Goal: Task Accomplishment & Management: Complete application form

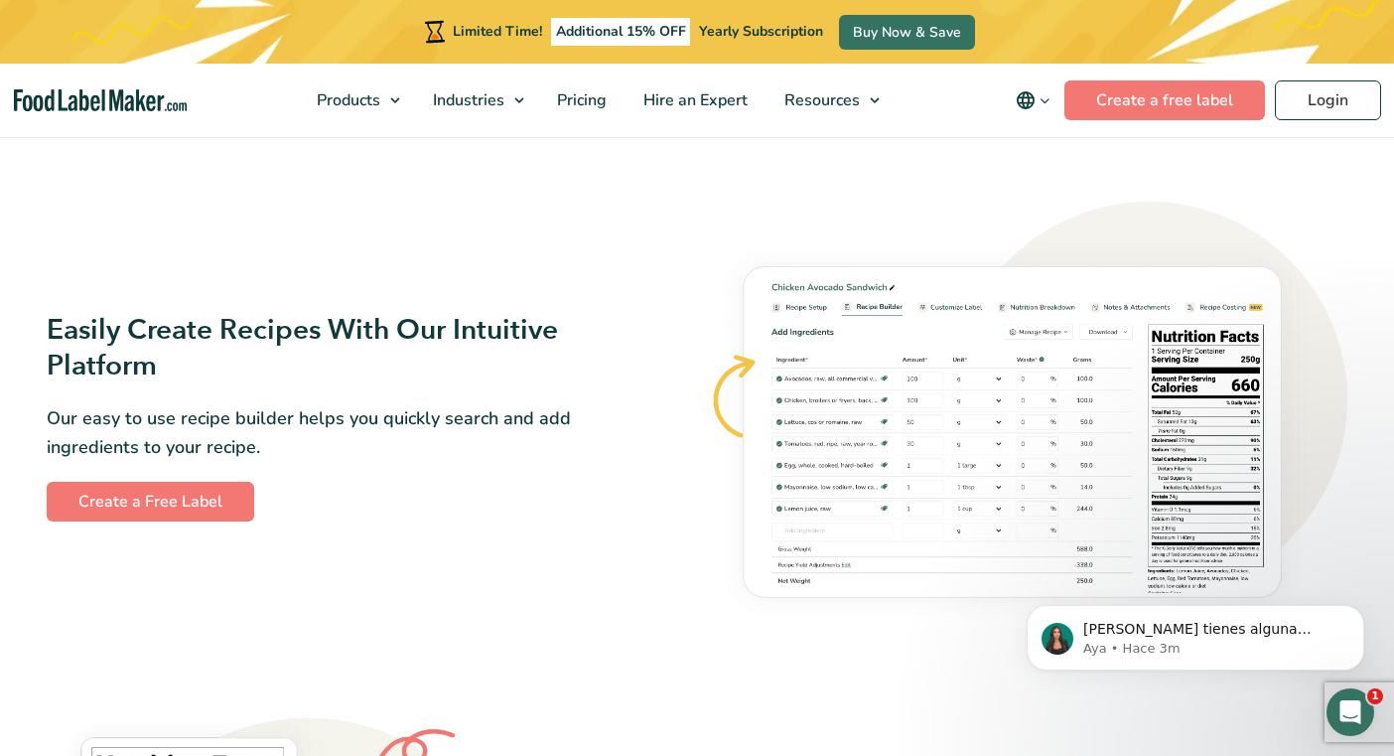
scroll to position [1072, 0]
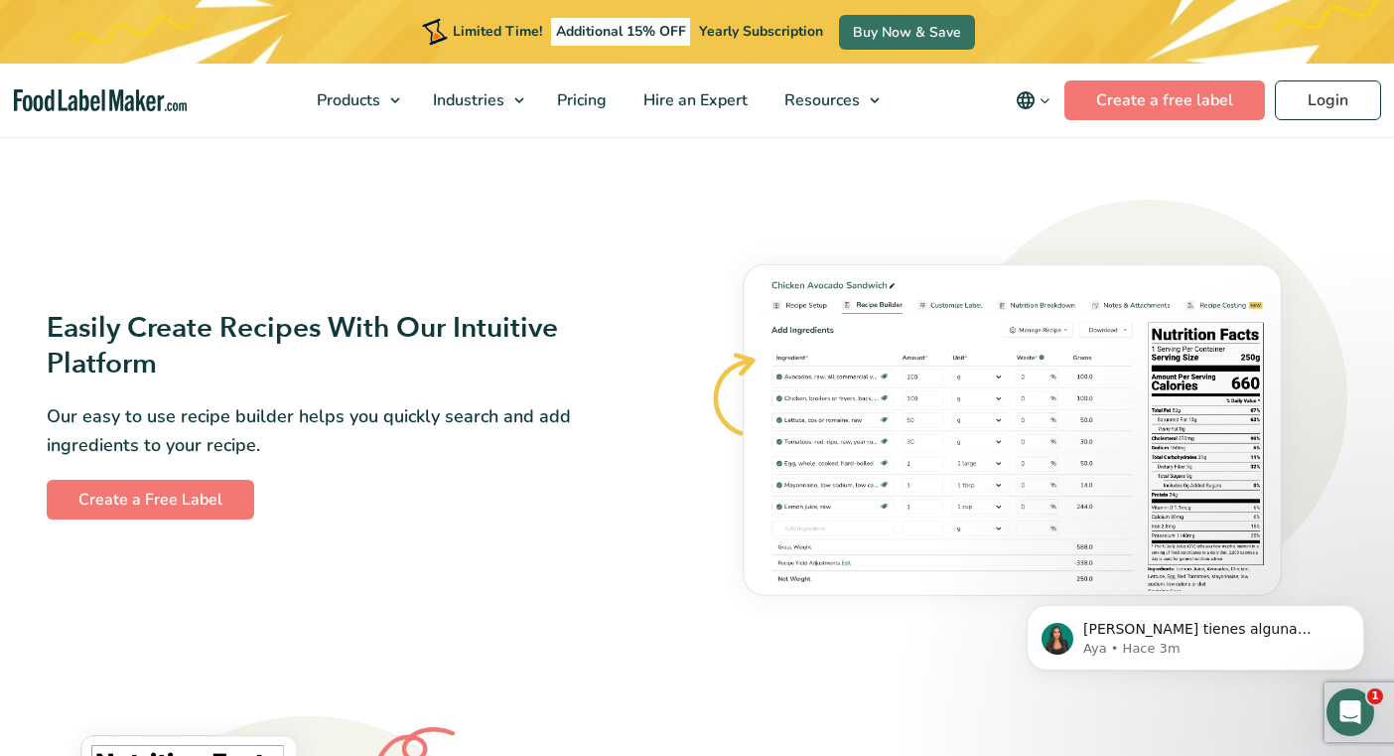
click at [981, 389] on img at bounding box center [1028, 415] width 638 height 430
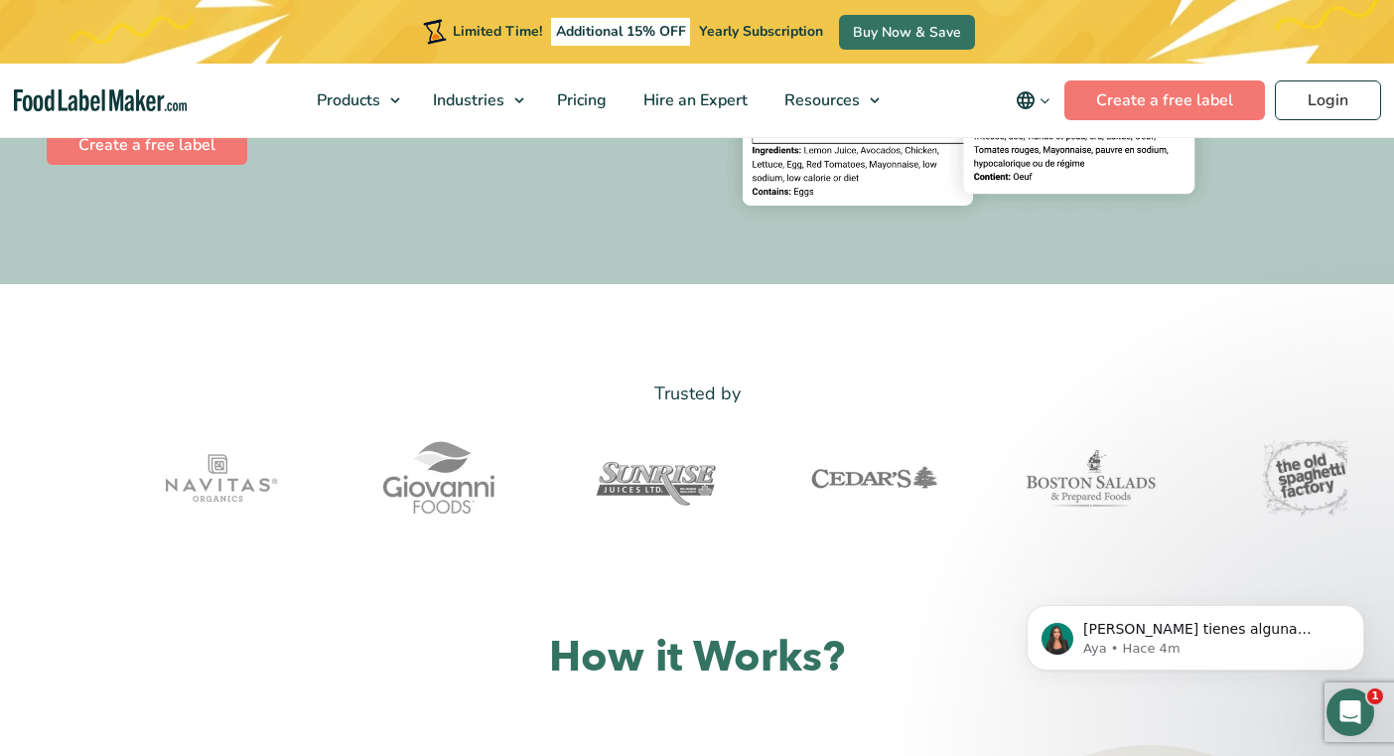
scroll to position [508, 0]
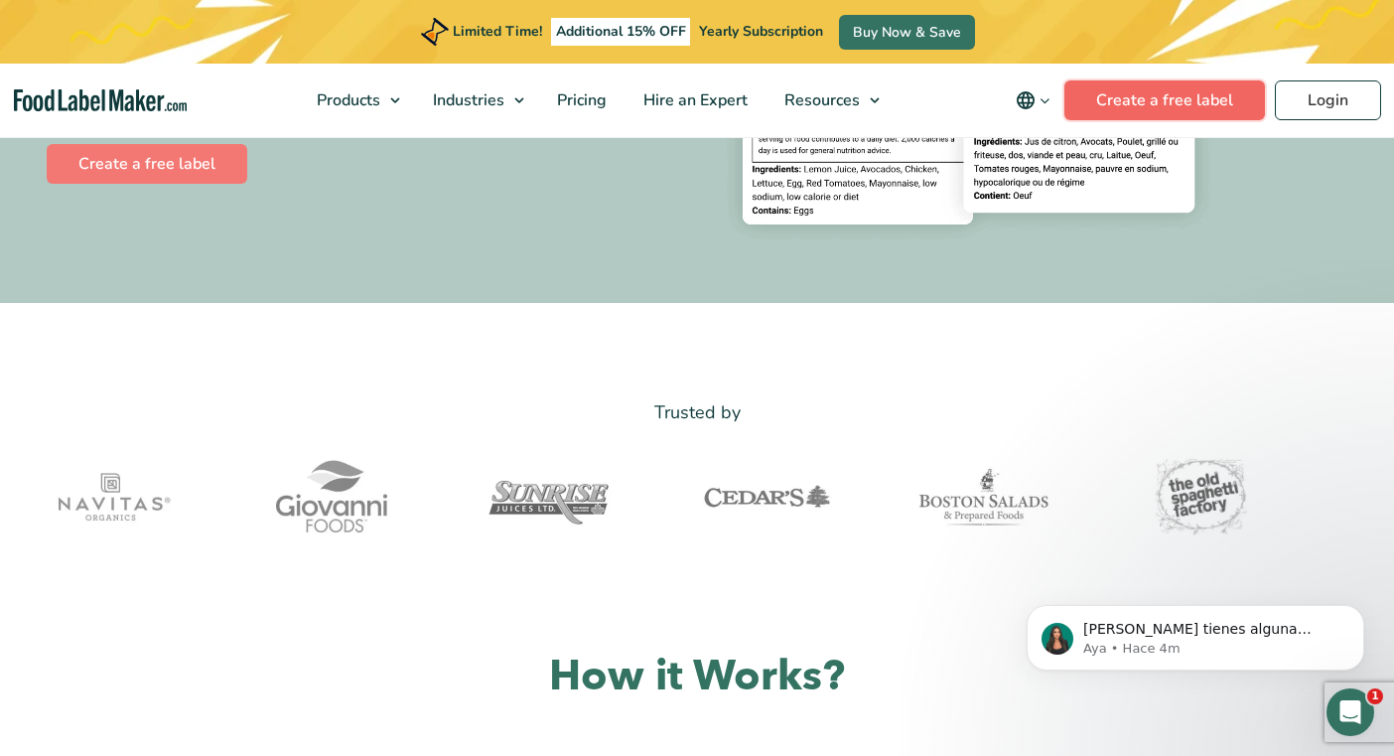
click at [1164, 96] on link "Create a free label" at bounding box center [1164, 100] width 201 height 40
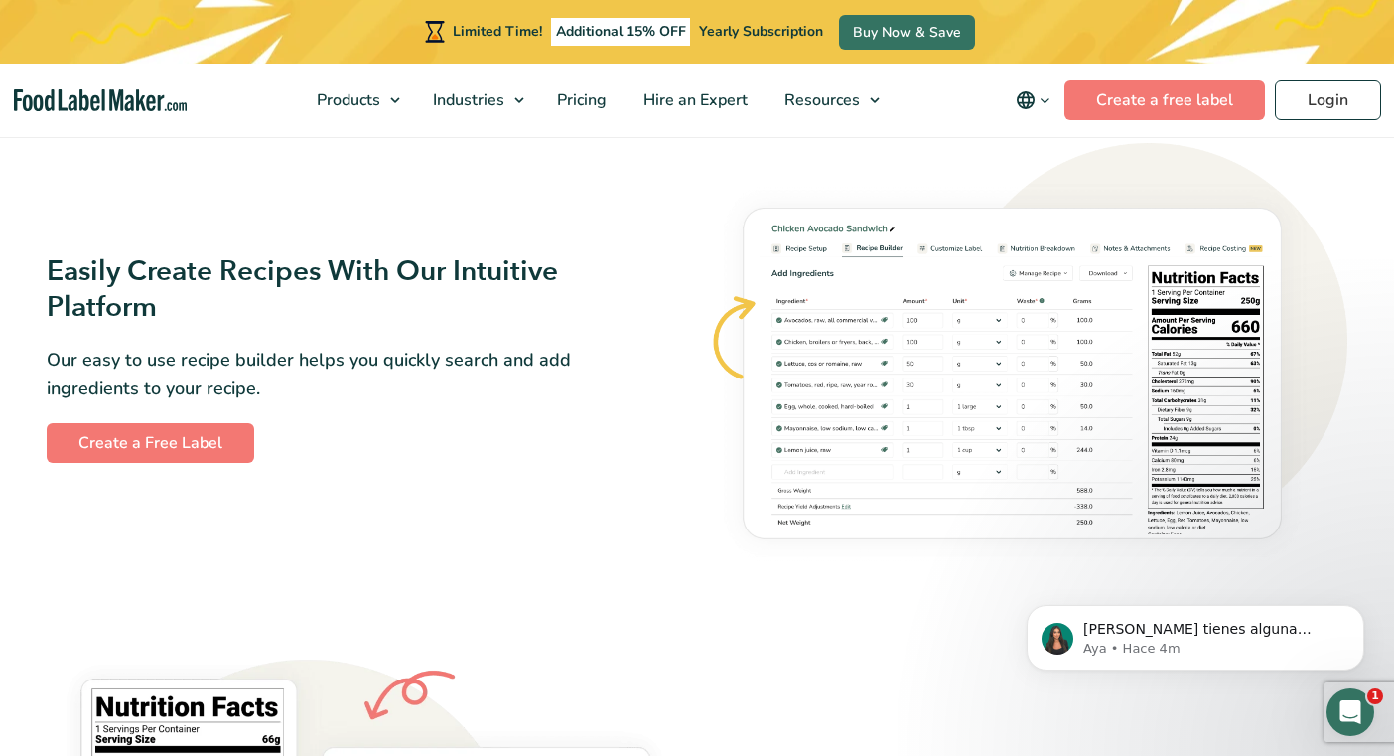
scroll to position [1125, 0]
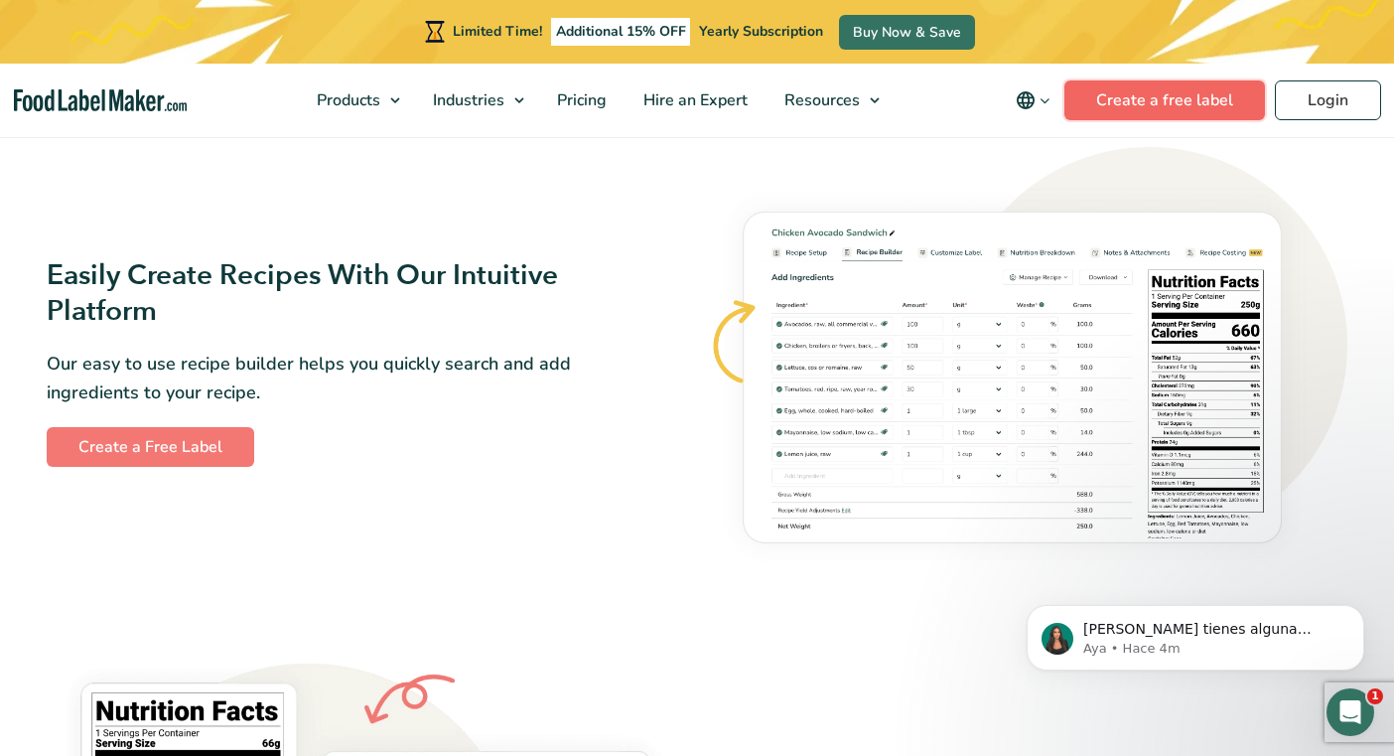
click at [1193, 97] on link "Create a free label" at bounding box center [1164, 100] width 201 height 40
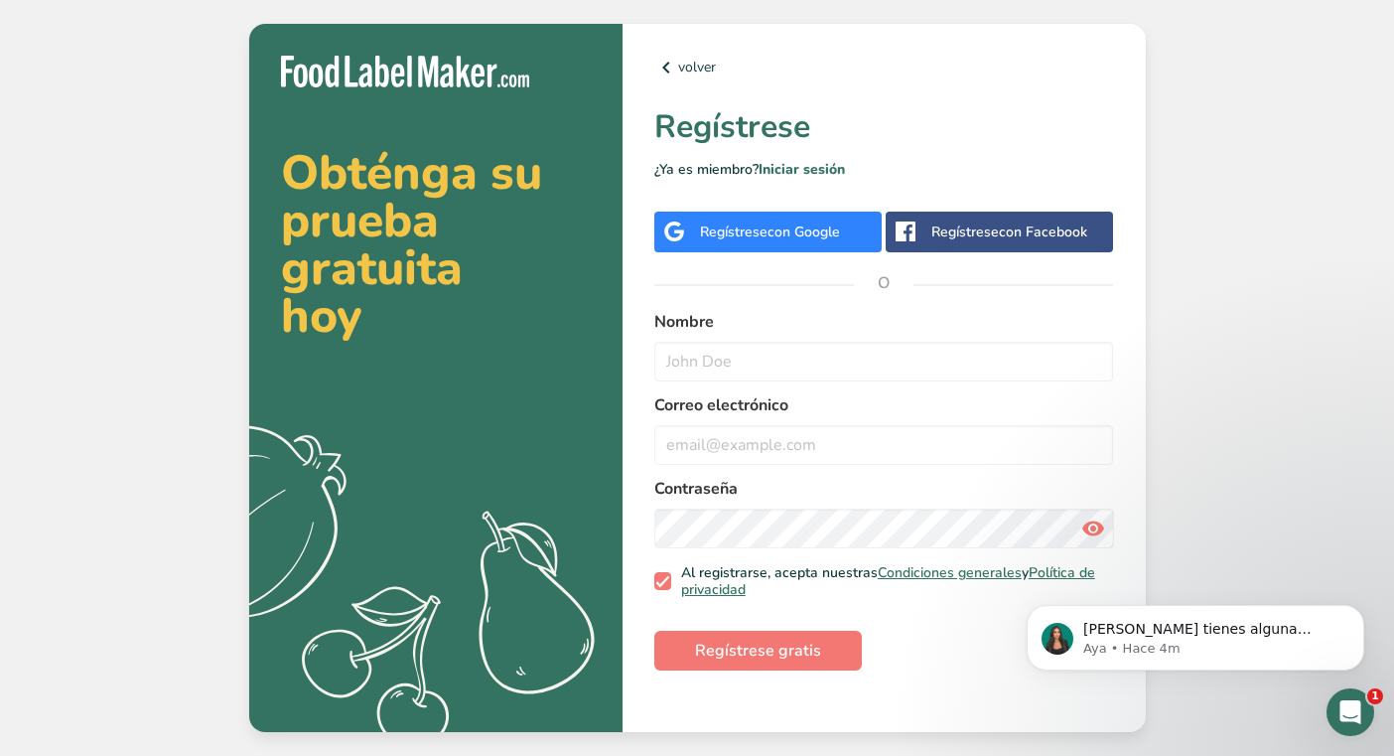
click at [723, 336] on div "Nombre" at bounding box center [884, 345] width 460 height 71
click at [699, 372] on input "text" at bounding box center [884, 362] width 460 height 40
click at [654, 631] on button "Regístrese gratis" at bounding box center [758, 651] width 208 height 40
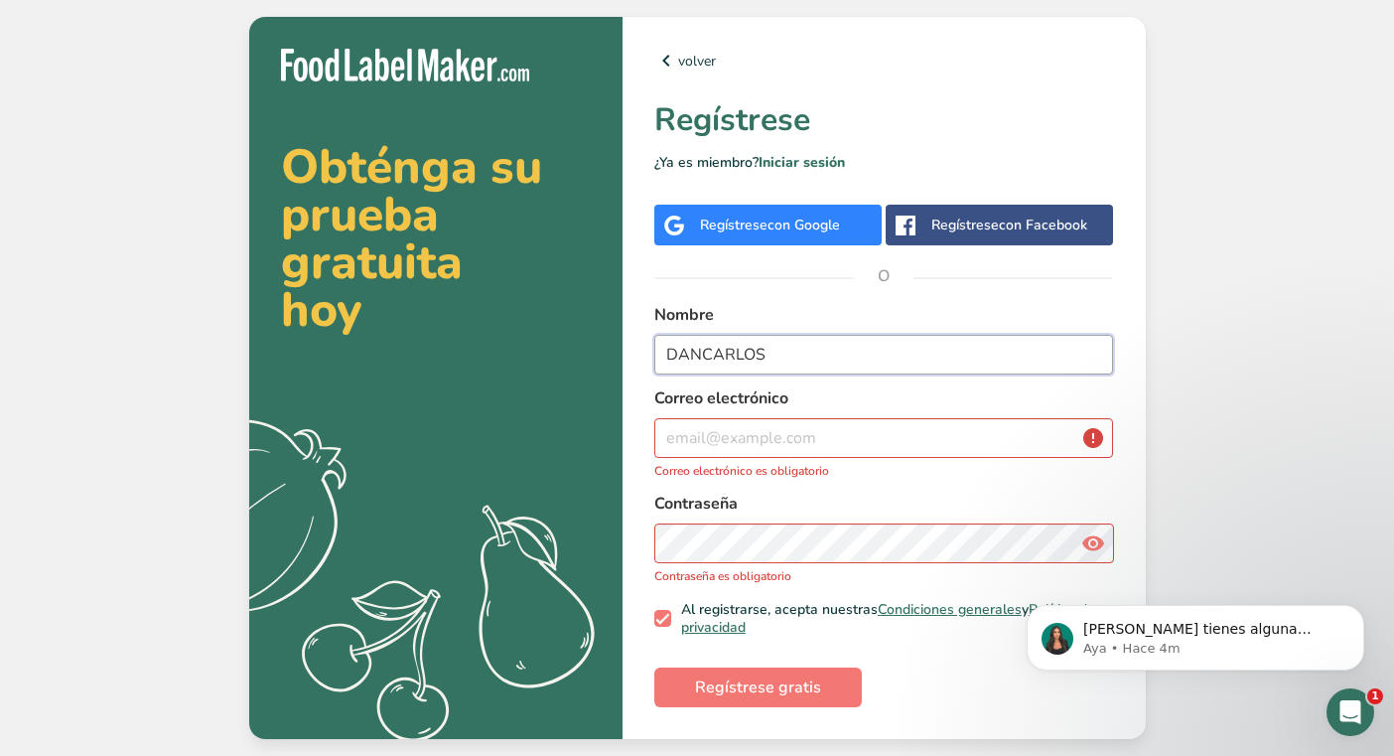
click at [654, 667] on button "Regístrese gratis" at bounding box center [758, 687] width 208 height 40
drag, startPoint x: 798, startPoint y: 351, endPoint x: 413, endPoint y: 361, distance: 385.4
click at [413, 361] on section "Obténga su prueba gratuita hoy .a{fill:#f5f3ed;} volver Regístrese ¿Ya es miemb…" at bounding box center [697, 378] width 897 height 722
type input "[PERSON_NAME] [PERSON_NAME]"
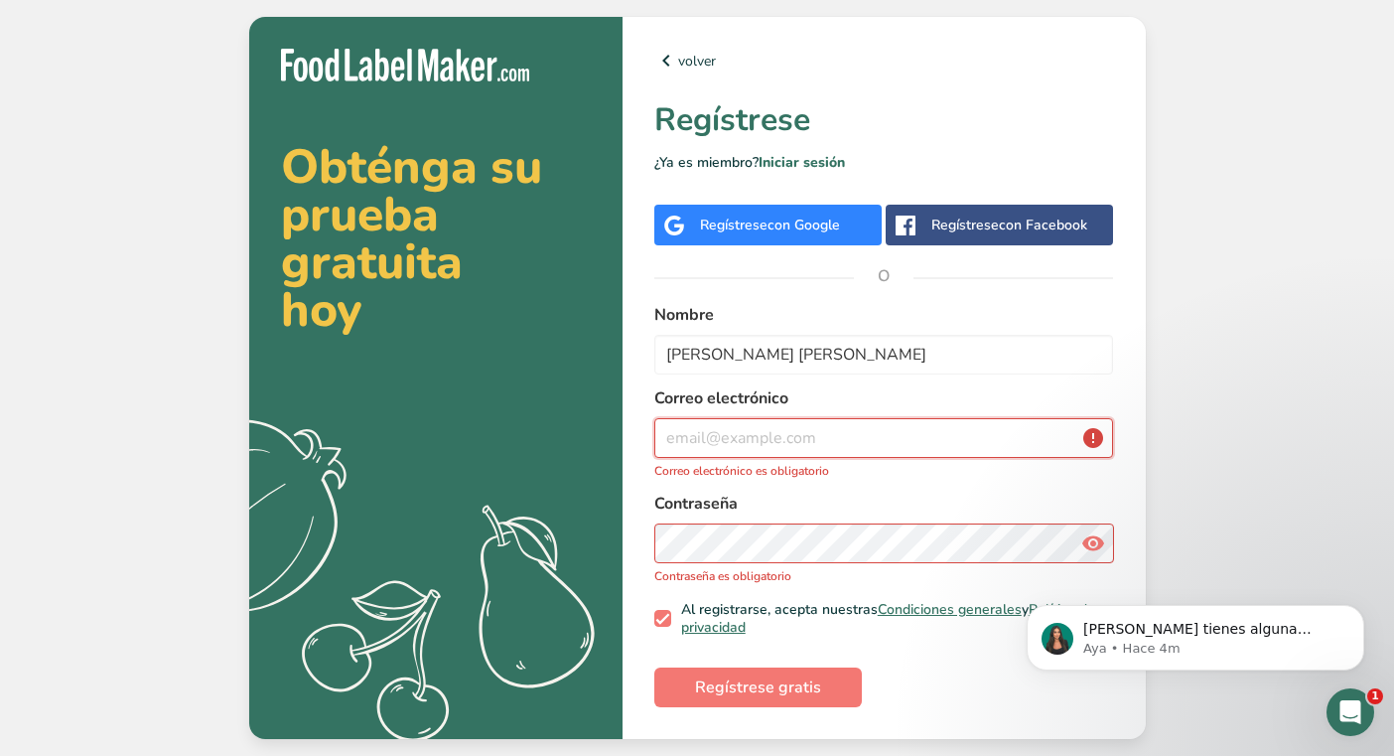
click at [717, 447] on input "email" at bounding box center [884, 438] width 460 height 40
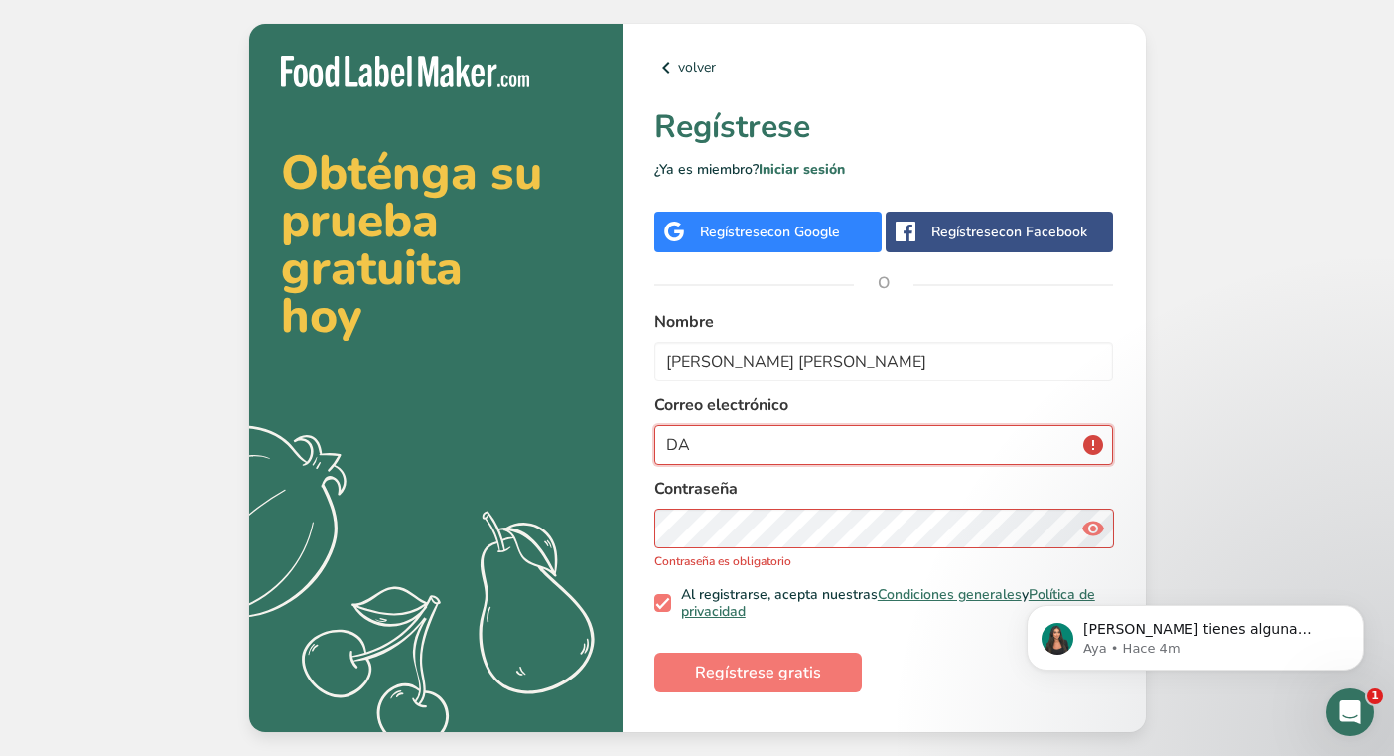
type input "D"
type input "[EMAIL_ADDRESS][DOMAIN_NAME]"
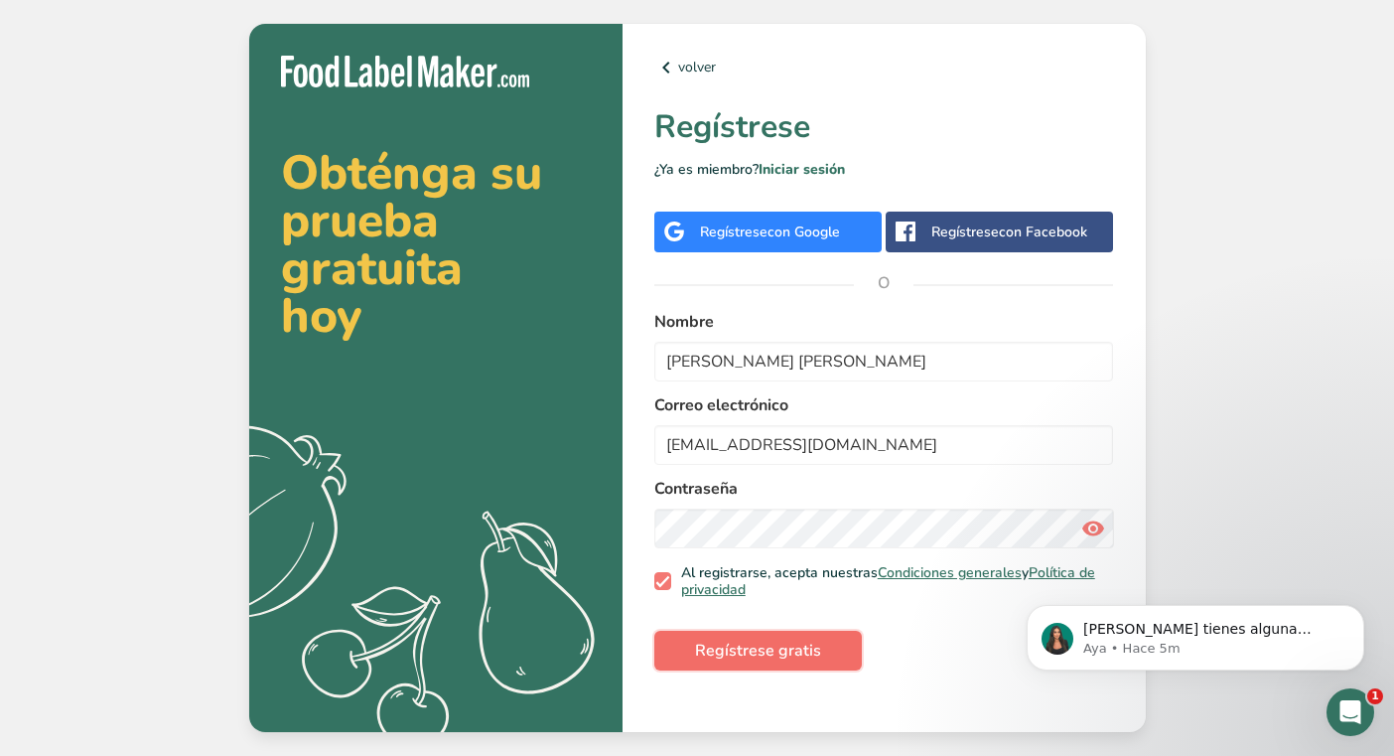
click at [812, 642] on span "Regístrese gratis" at bounding box center [758, 650] width 126 height 24
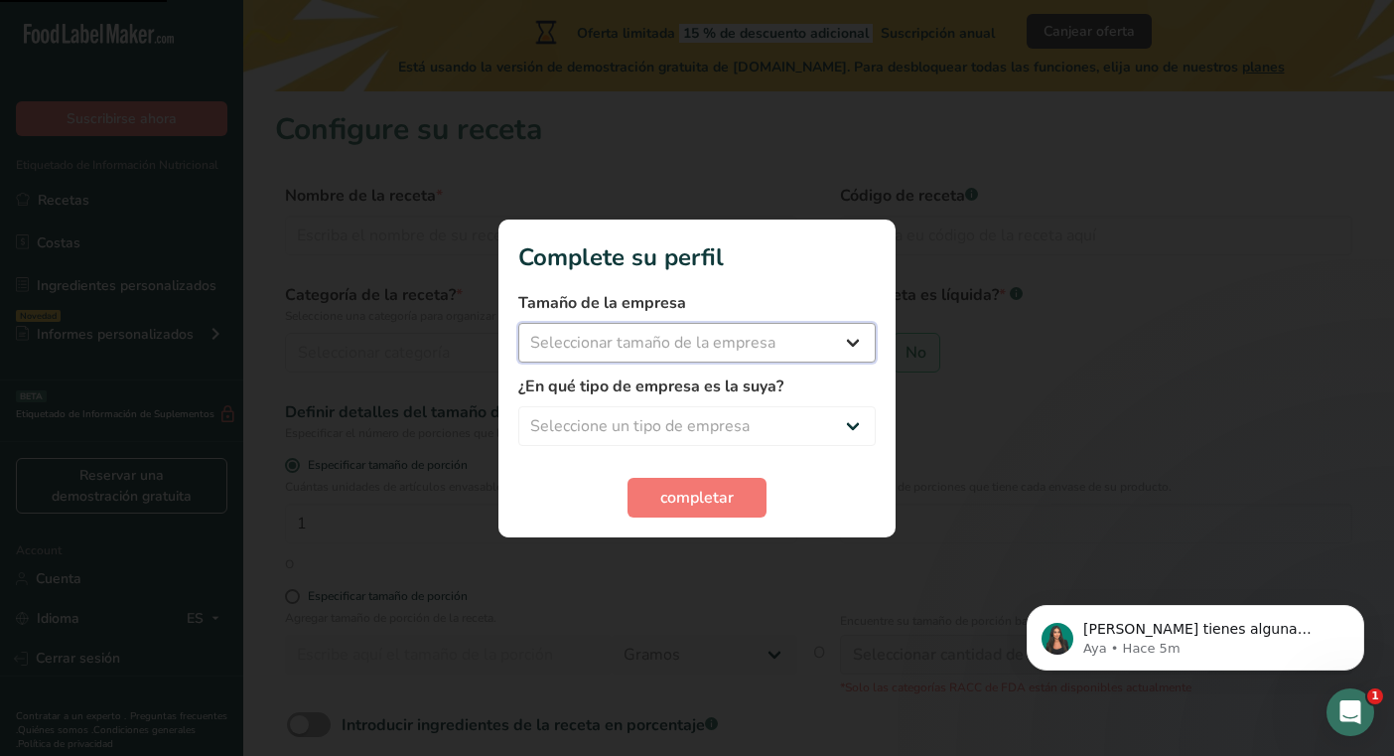
click at [653, 342] on select "Seleccionar tamaño de la empresa Menos de 10 empleados De 10 a 50 empleados De …" at bounding box center [696, 343] width 357 height 40
select select "1"
click at [518, 323] on select "Seleccionar tamaño de la empresa Menos de 10 empleados De 10 a 50 empleados De …" at bounding box center [696, 343] width 357 height 40
click at [678, 433] on select "Seleccione un tipo de empresa Fabricante de alimentos envasados Restaurante y c…" at bounding box center [696, 426] width 357 height 40
select select "5"
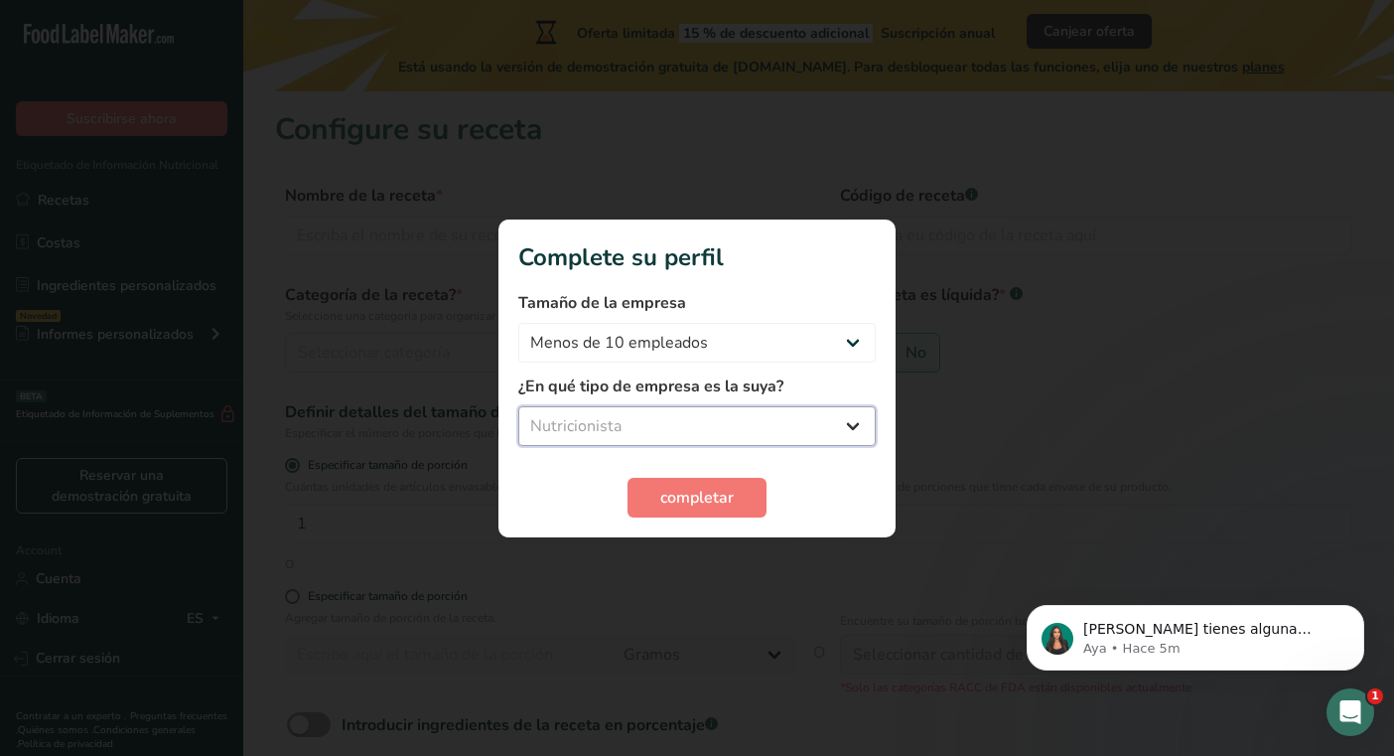
click at [518, 406] on select "Seleccione un tipo de empresa Fabricante de alimentos envasados Restaurante y c…" at bounding box center [696, 426] width 357 height 40
click at [694, 500] on span "completar" at bounding box center [696, 498] width 73 height 24
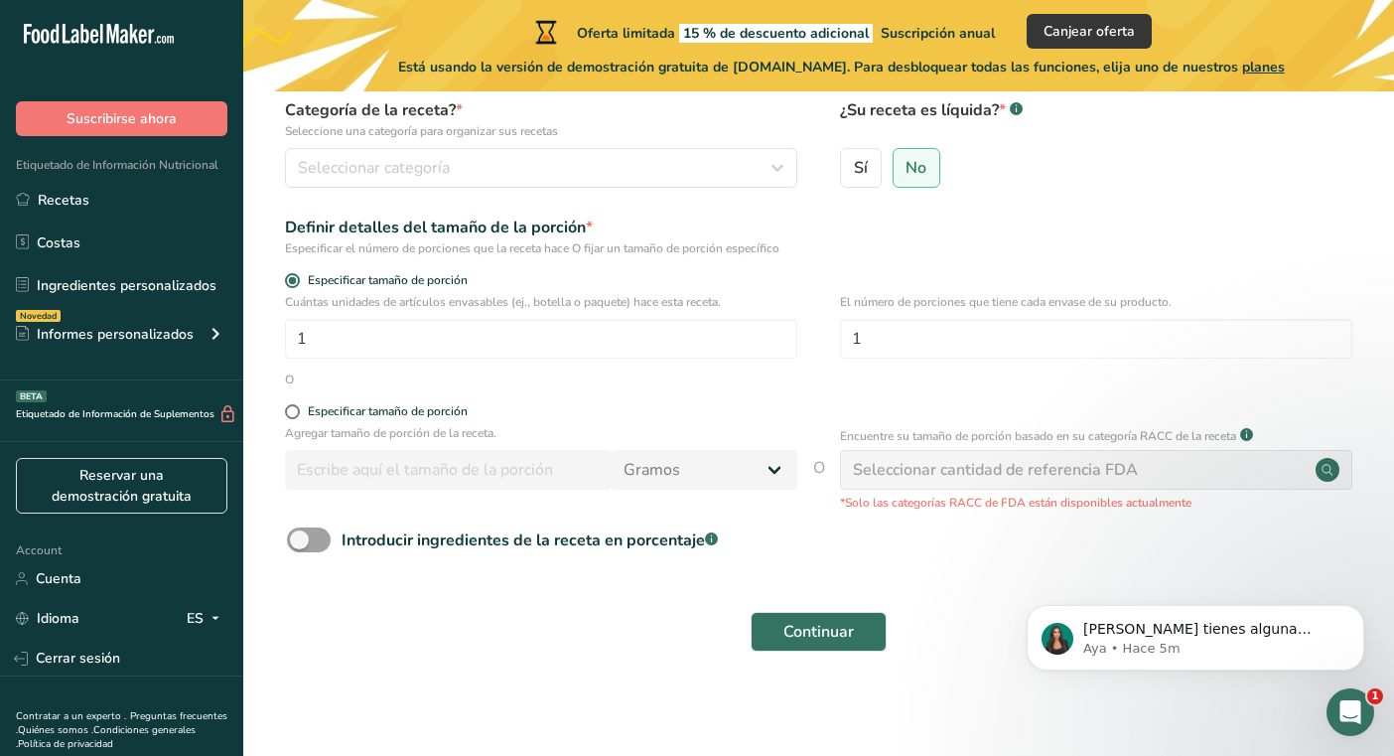
scroll to position [188, 0]
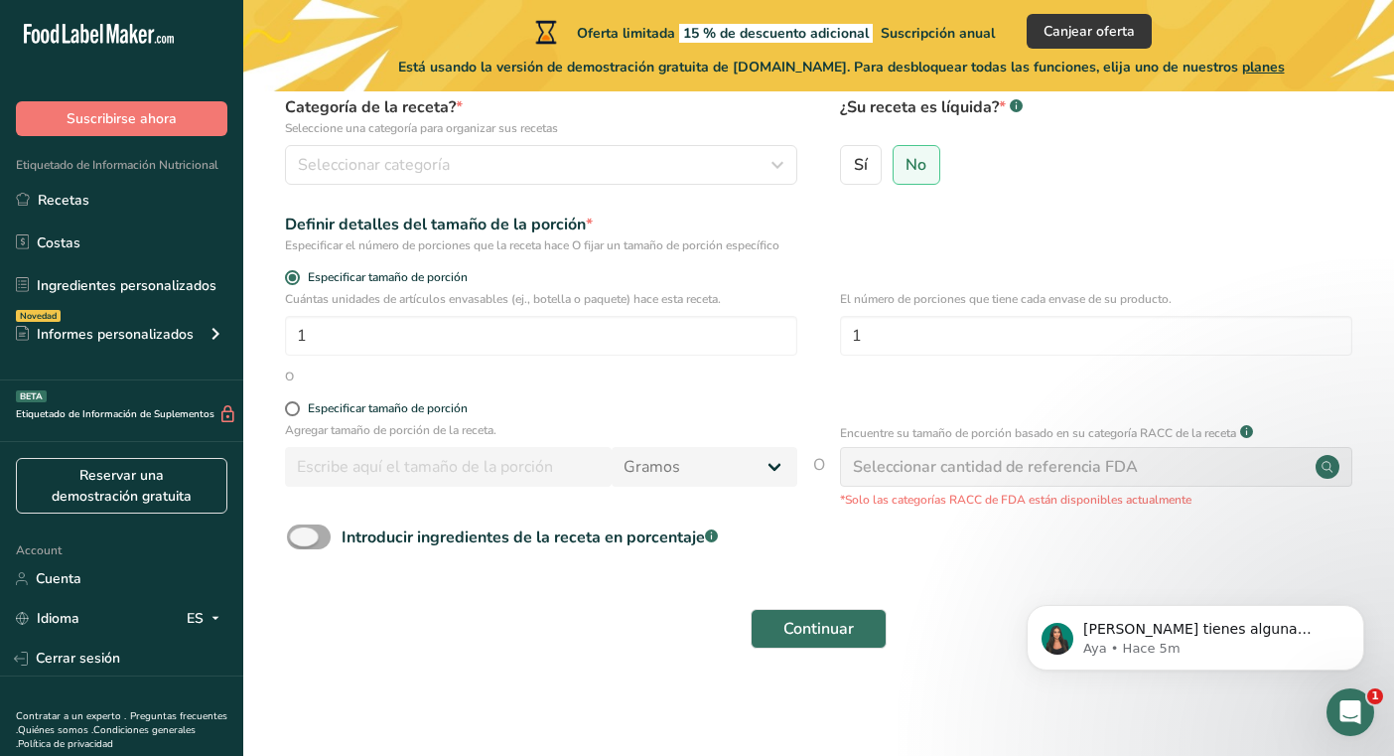
click at [315, 538] on span at bounding box center [309, 536] width 44 height 25
click at [300, 538] on input "Introducir ingredientes de la receta en porcentaje .a-a{fill:#347362;}.b-a{fill…" at bounding box center [293, 536] width 13 height 13
checkbox input "true"
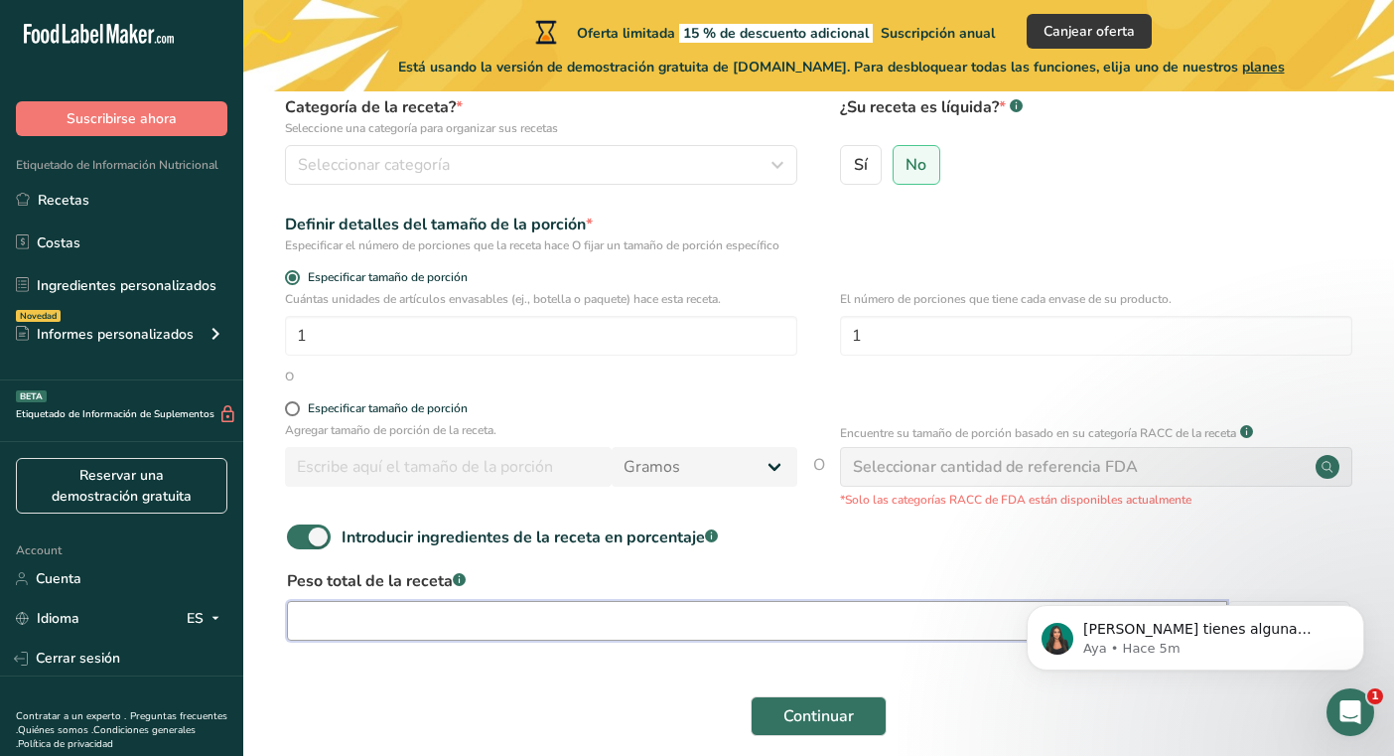
click at [545, 619] on input "number" at bounding box center [757, 621] width 940 height 40
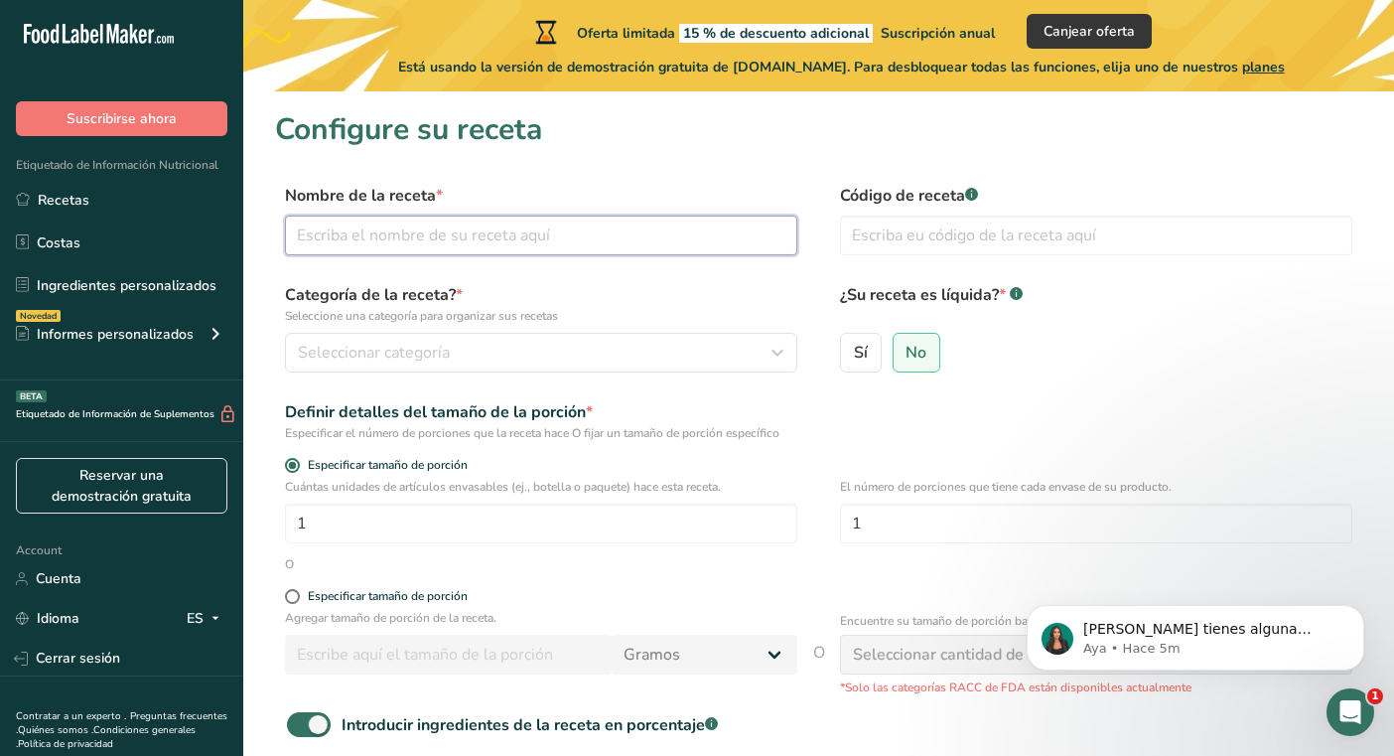
click at [670, 244] on input "text" at bounding box center [541, 235] width 512 height 40
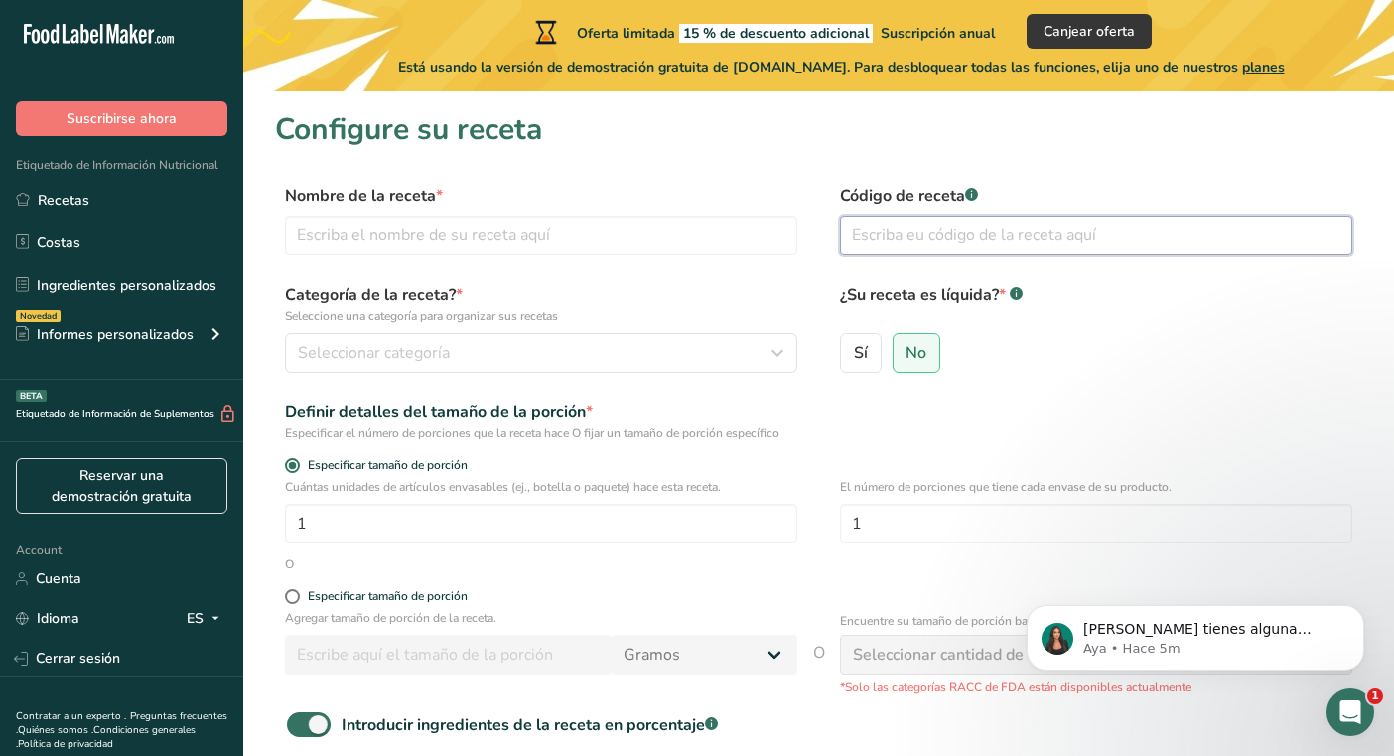
click at [924, 246] on input "text" at bounding box center [1096, 235] width 512 height 40
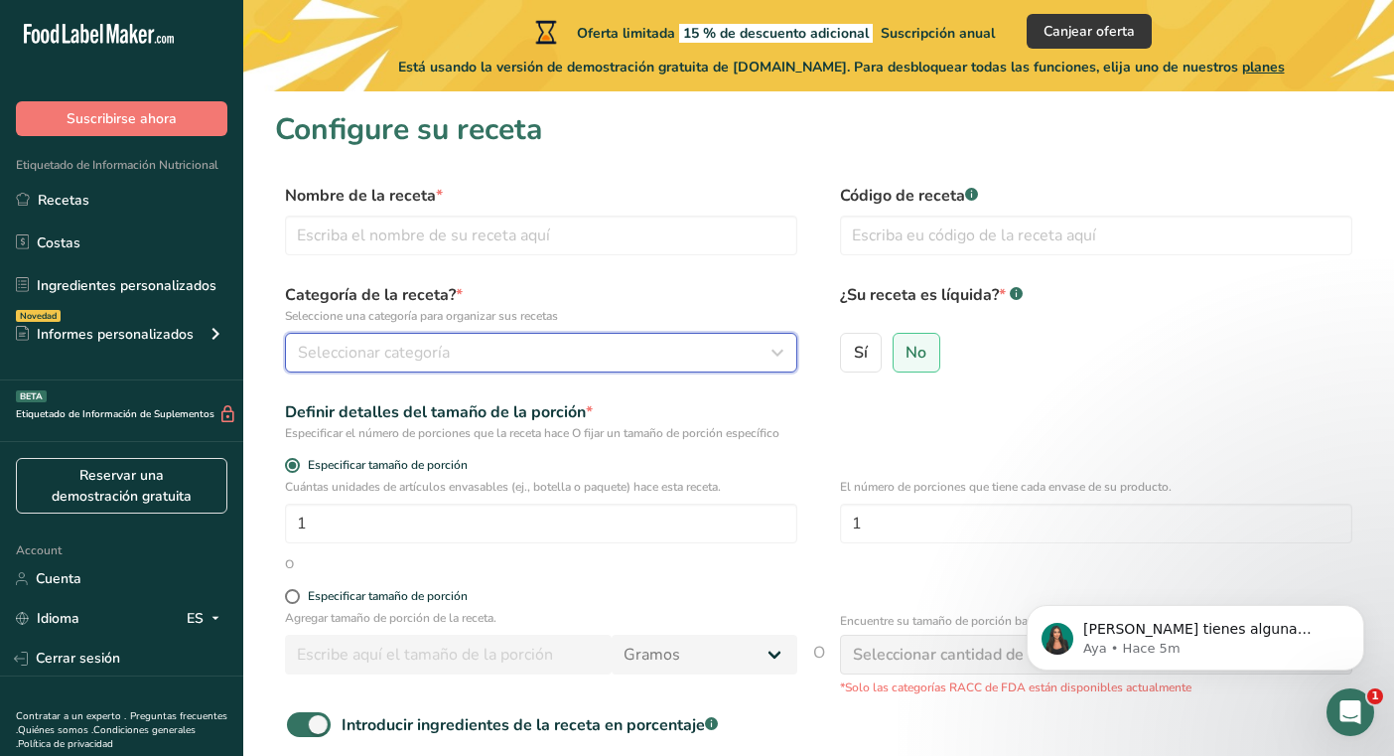
click at [416, 360] on span "Seleccionar categoría" at bounding box center [374, 353] width 152 height 24
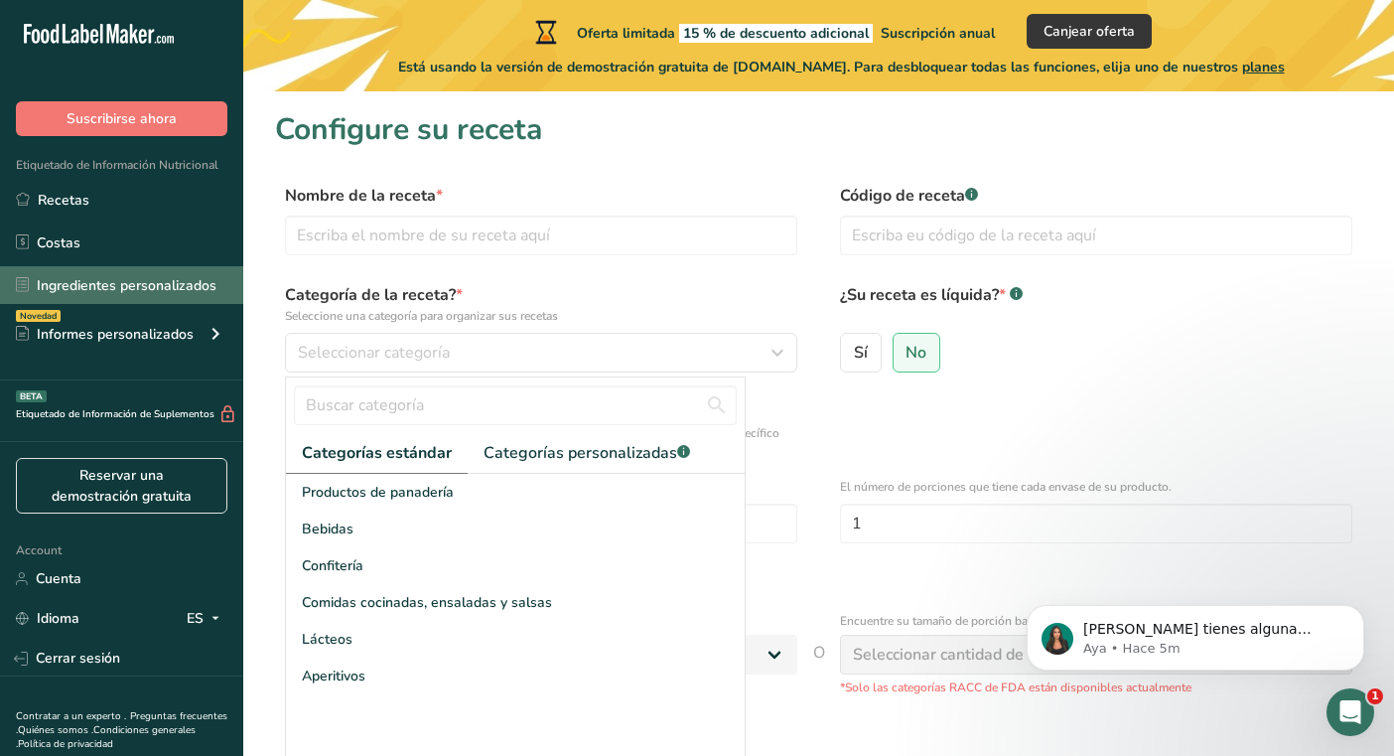
click at [79, 286] on link "Ingredientes personalizados" at bounding box center [121, 285] width 243 height 38
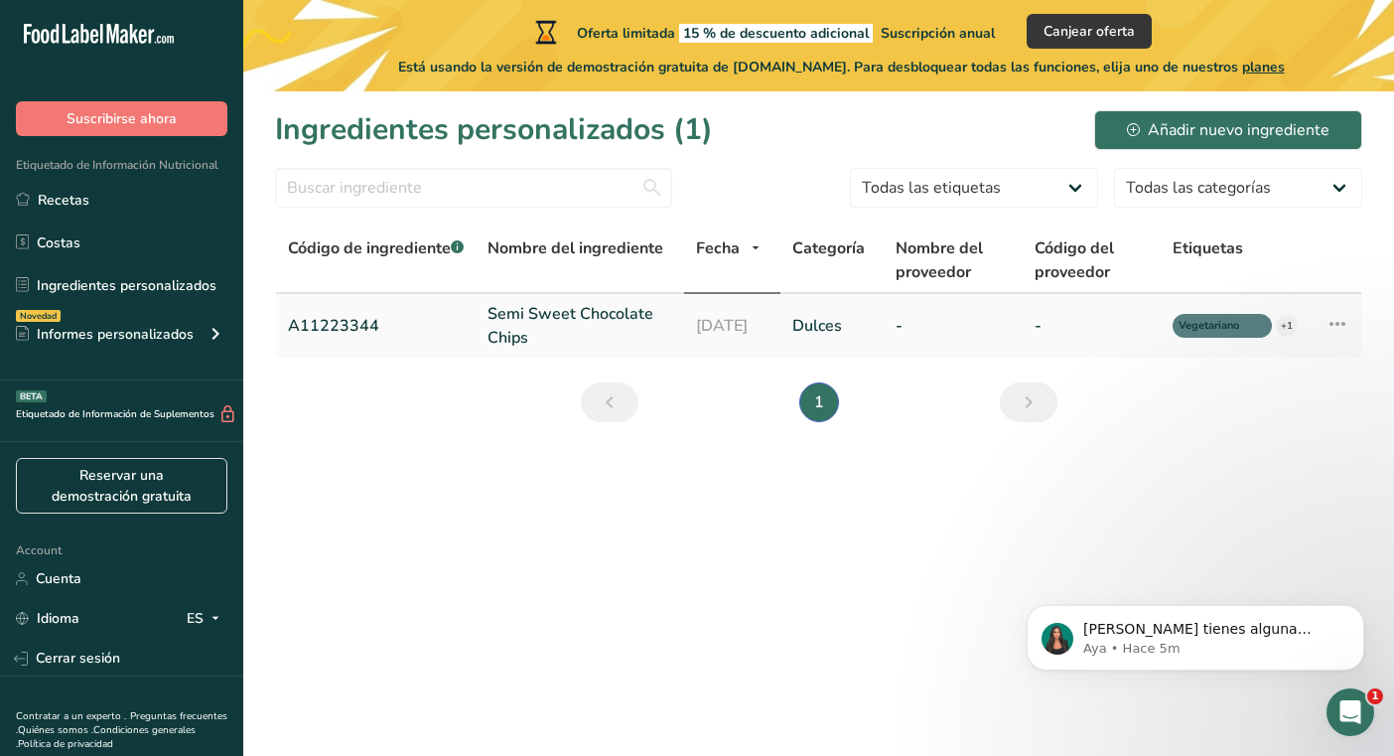
click at [629, 314] on link "Semi Sweet Chocolate Chips" at bounding box center [580, 326] width 185 height 48
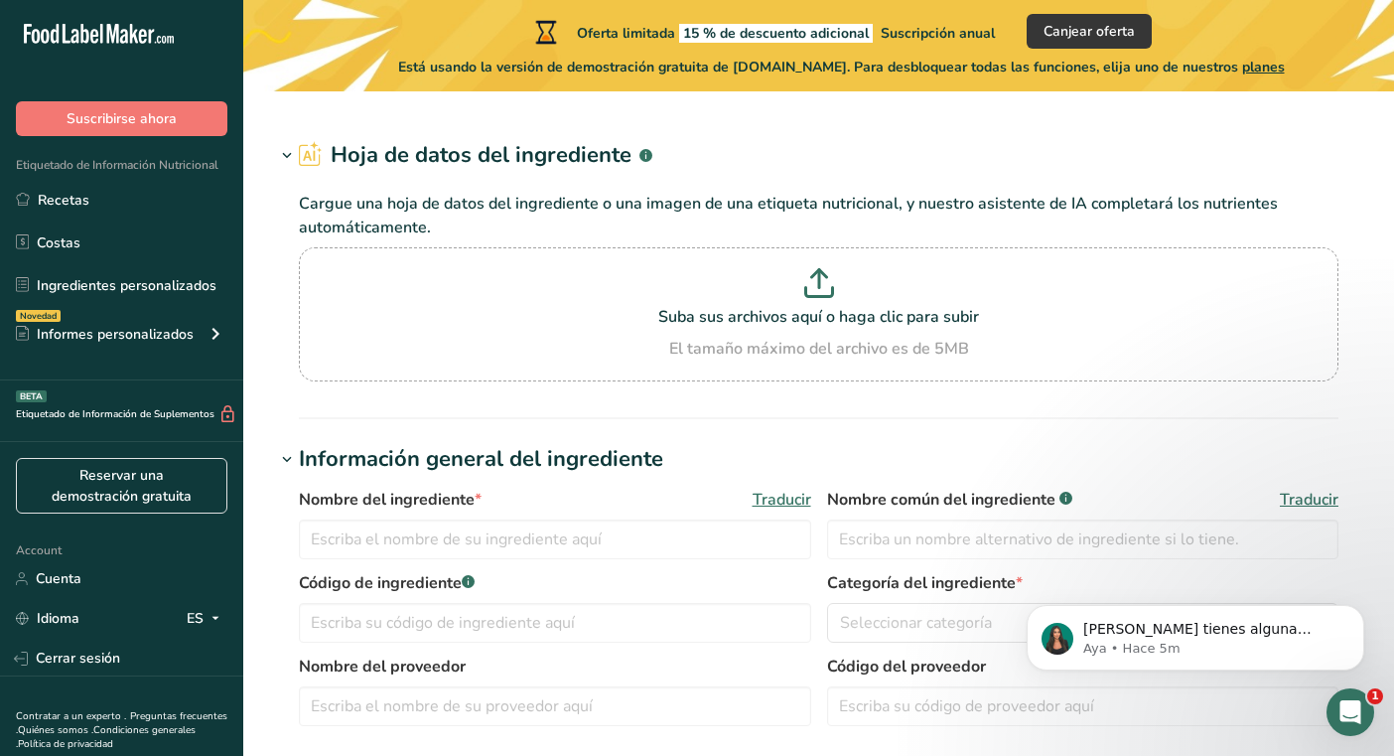
type input "Semi Sweet Chocolate Chips"
type input "Choco Chips"
type input "A11223344"
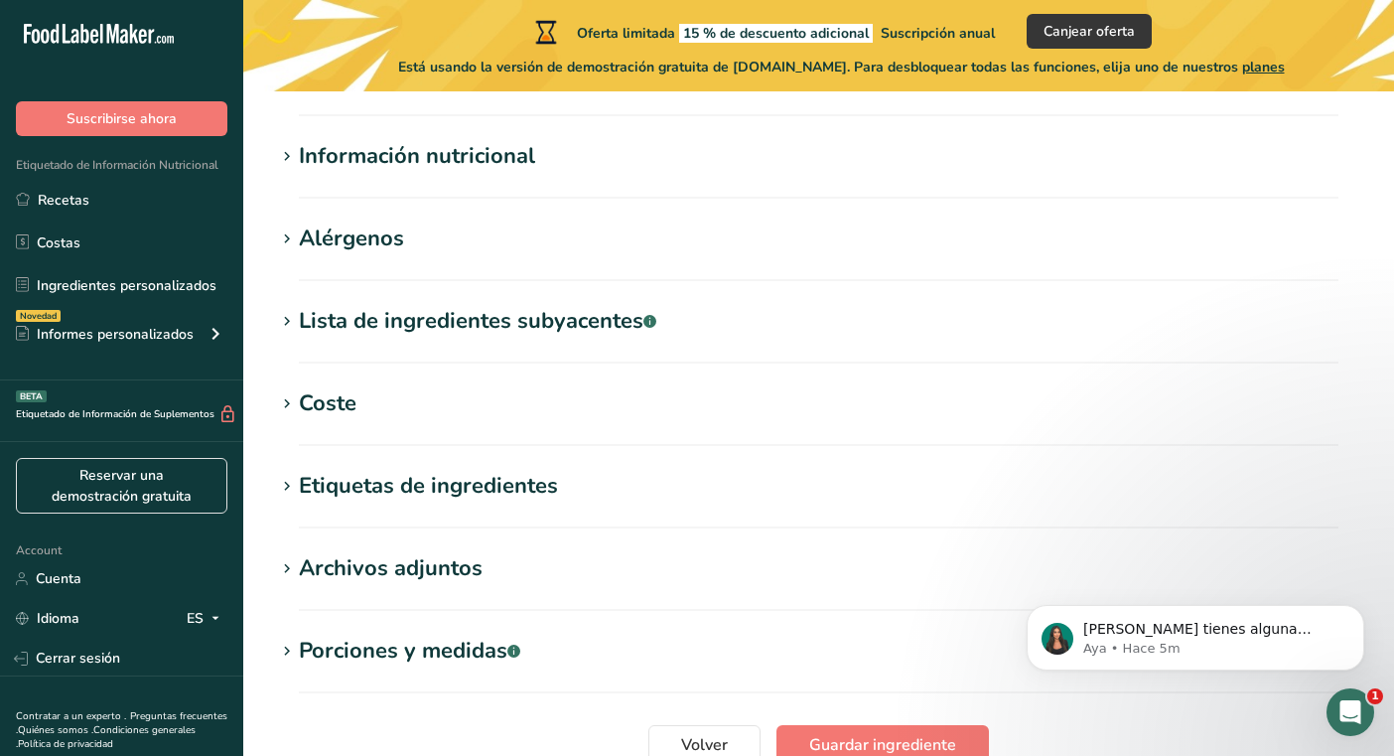
scroll to position [681, 0]
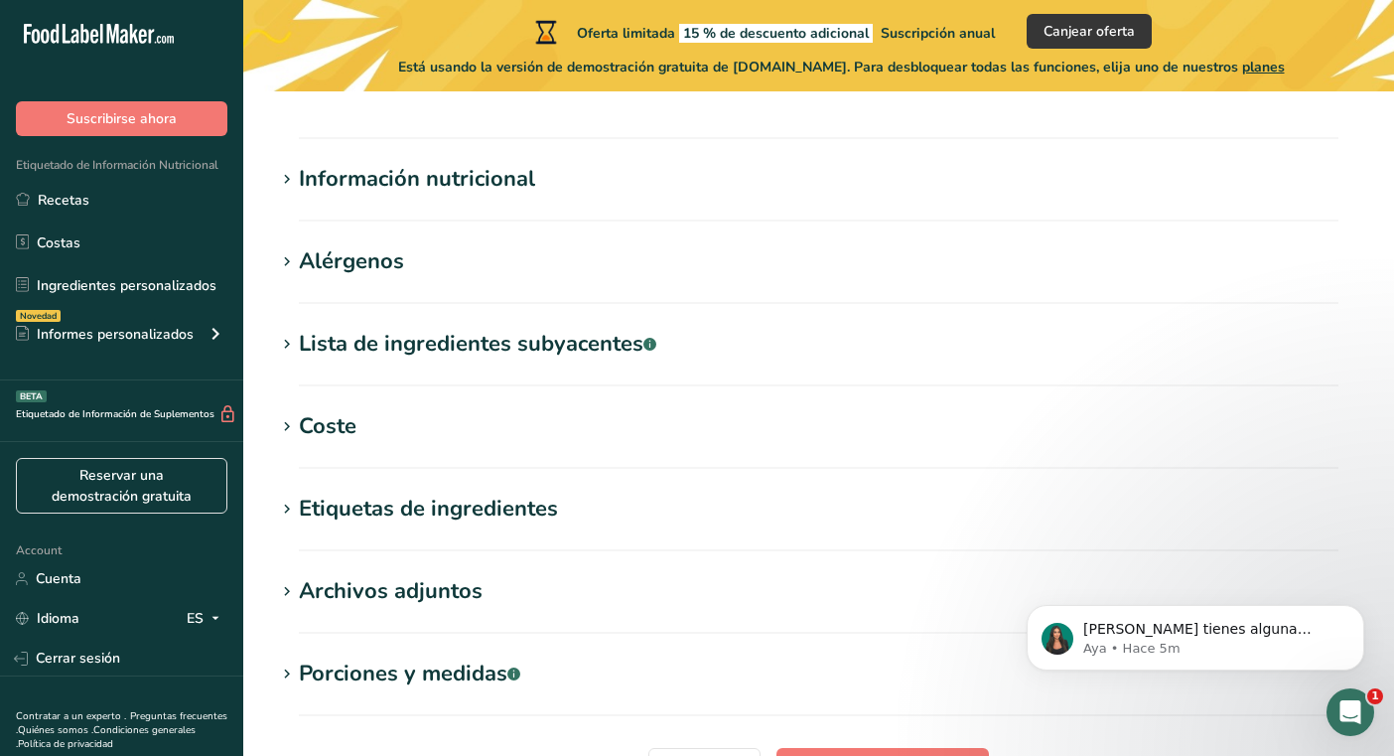
click at [446, 694] on section "Porciones y medidas .a-a{fill:#347362;}.b-a{fill:#fff;} Cantidad 1 Unidad de me…" at bounding box center [818, 686] width 1087 height 59
click at [450, 679] on div "Porciones y medidas .a-a{fill:#347362;}.b-a{fill:#fff;}" at bounding box center [409, 673] width 221 height 33
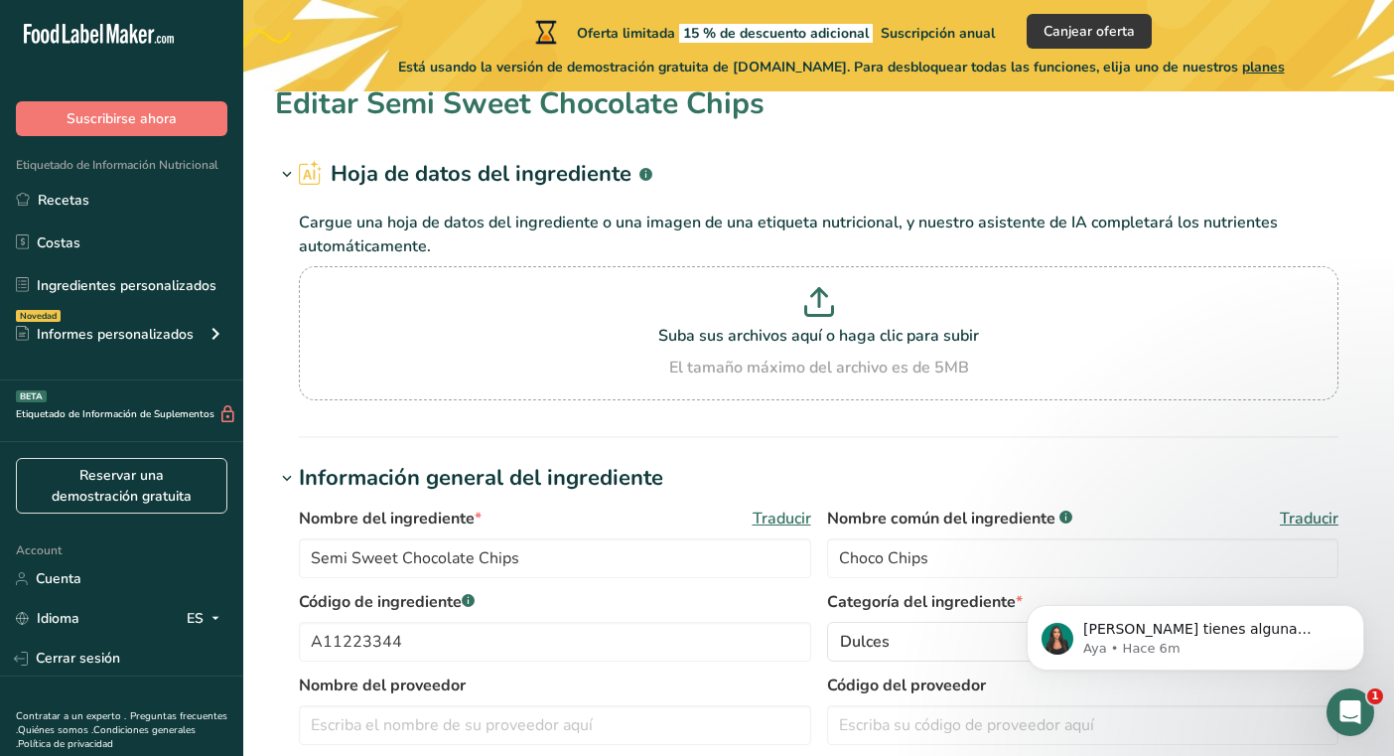
scroll to position [0, 0]
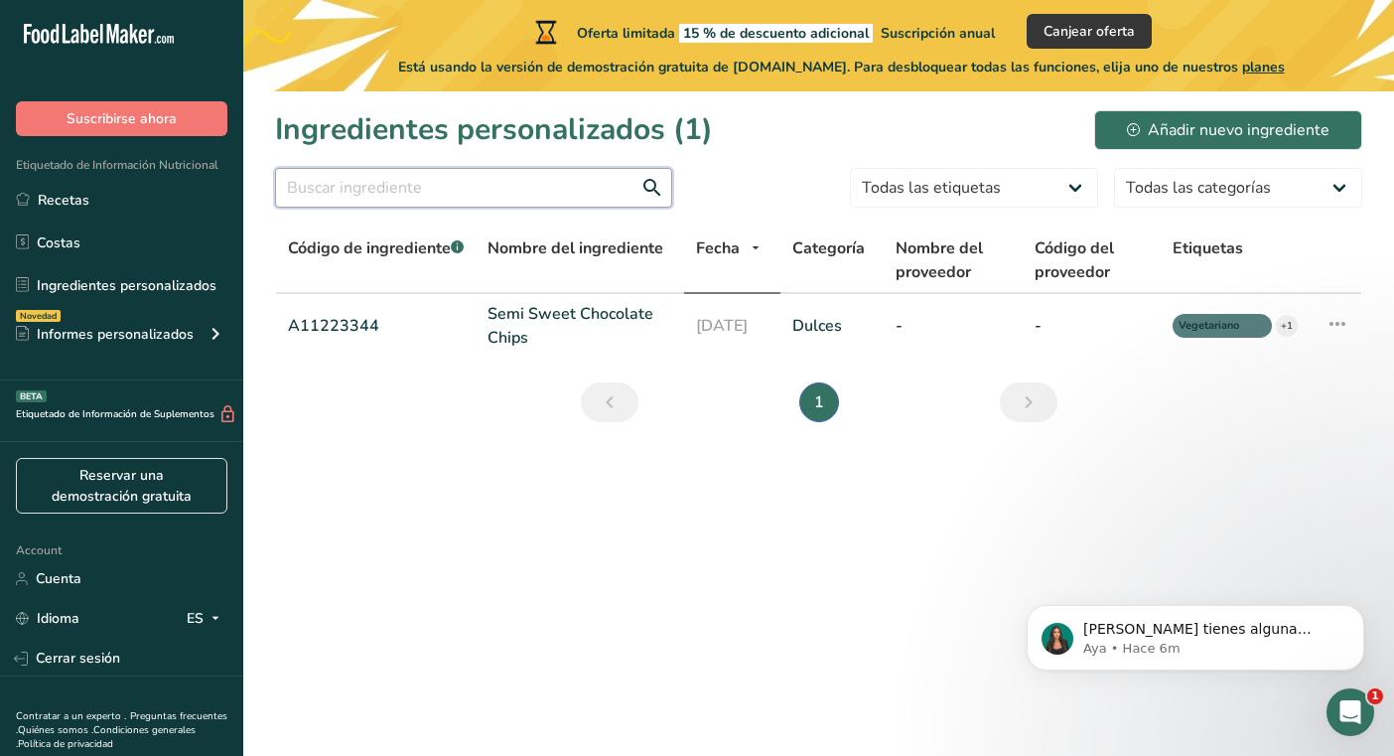
click at [574, 191] on input "text" at bounding box center [473, 188] width 397 height 40
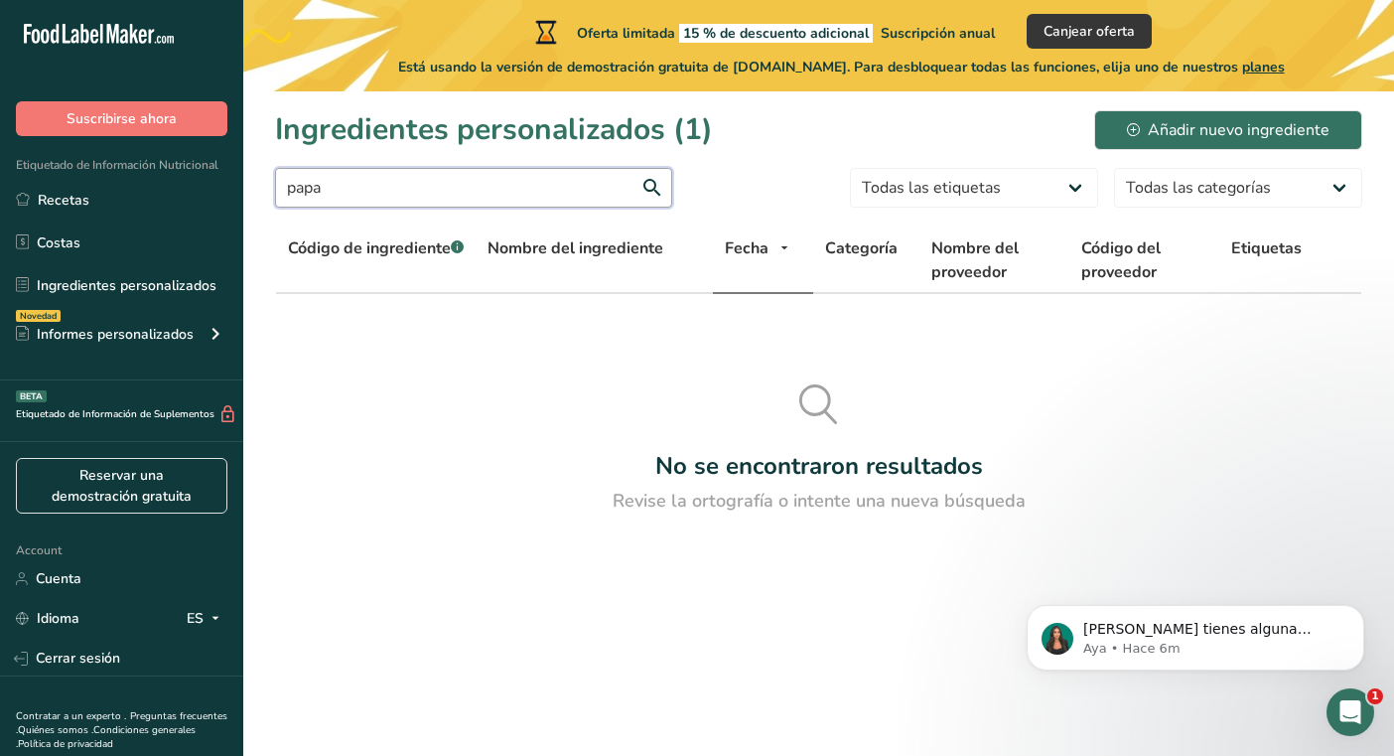
drag, startPoint x: 404, startPoint y: 191, endPoint x: 319, endPoint y: 191, distance: 85.4
click at [319, 191] on input "papa" at bounding box center [473, 188] width 397 height 40
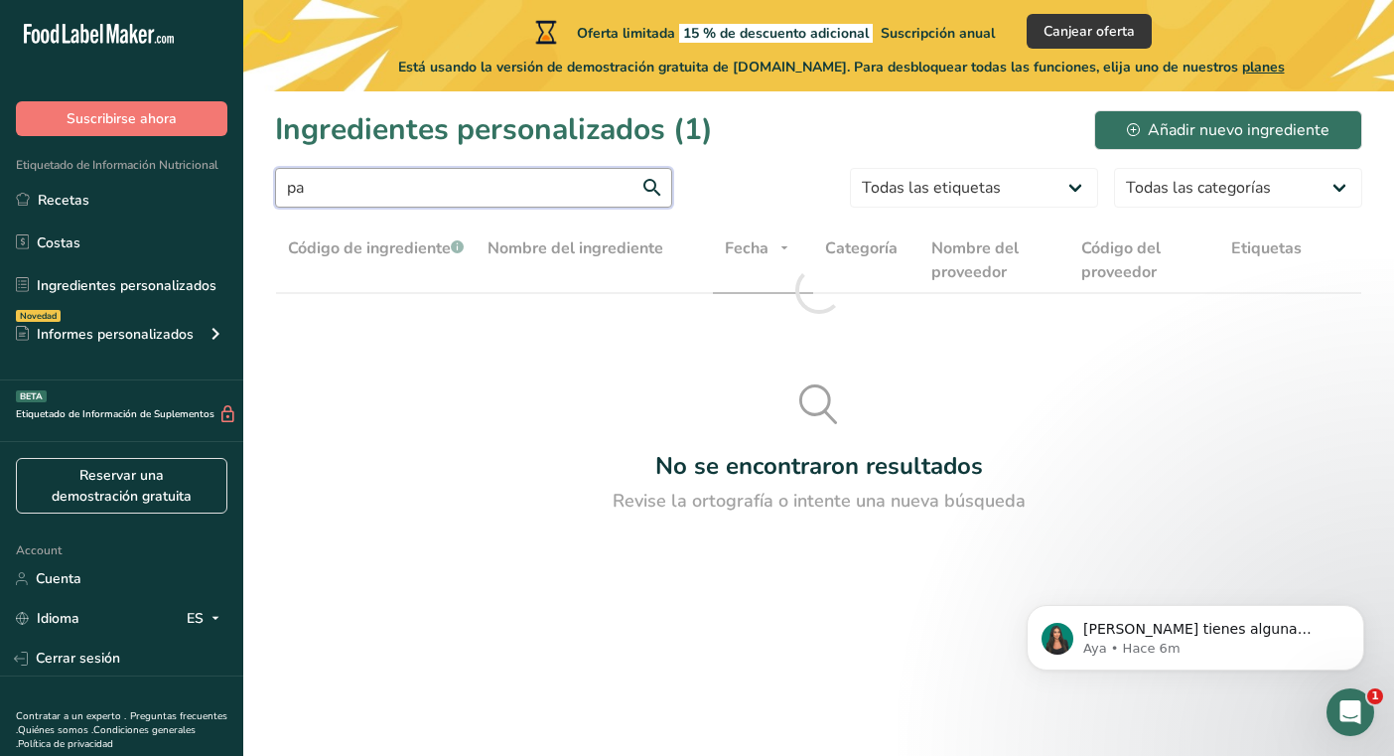
type input "p"
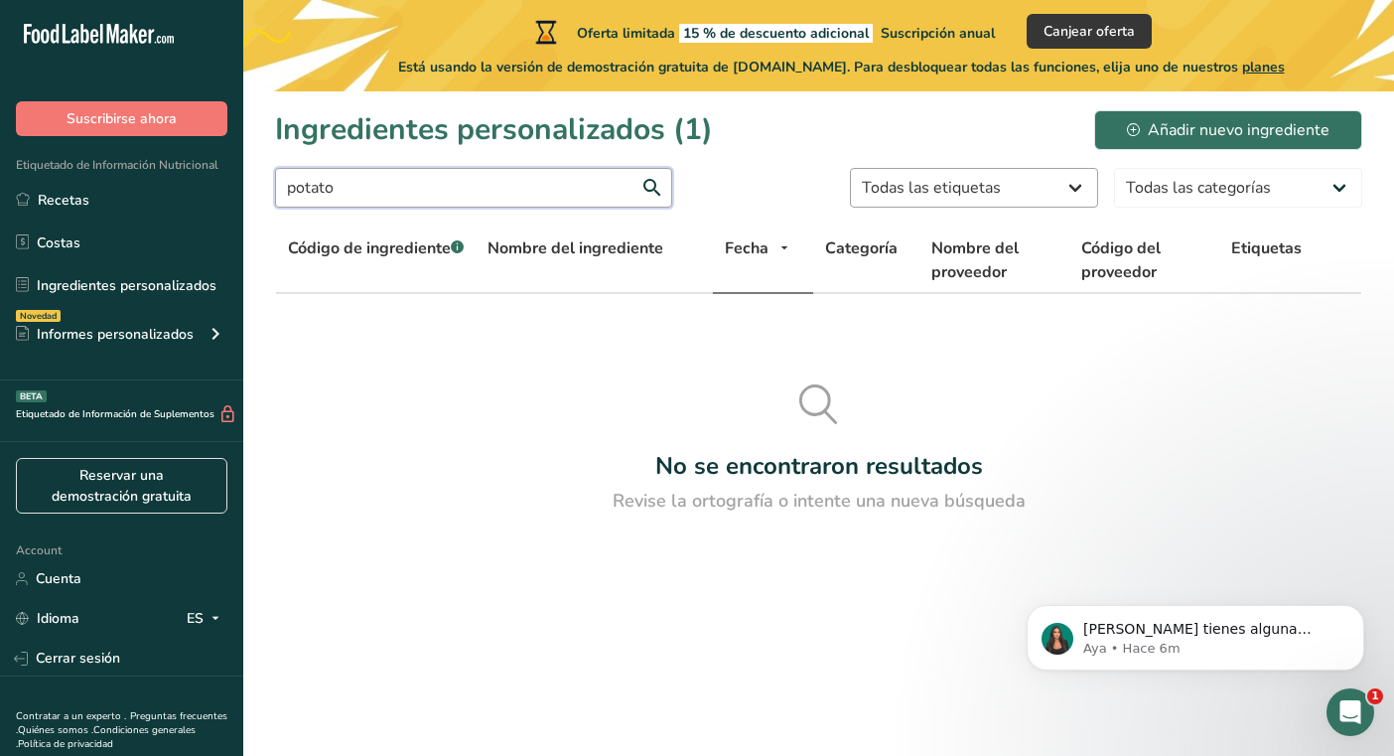
type input "potato"
click at [989, 191] on select "Todas las etiquetas Fuente de antioxidantes Efecto prebiótico Fuente de omega 3…" at bounding box center [974, 188] width 248 height 40
